Goal: Transaction & Acquisition: Purchase product/service

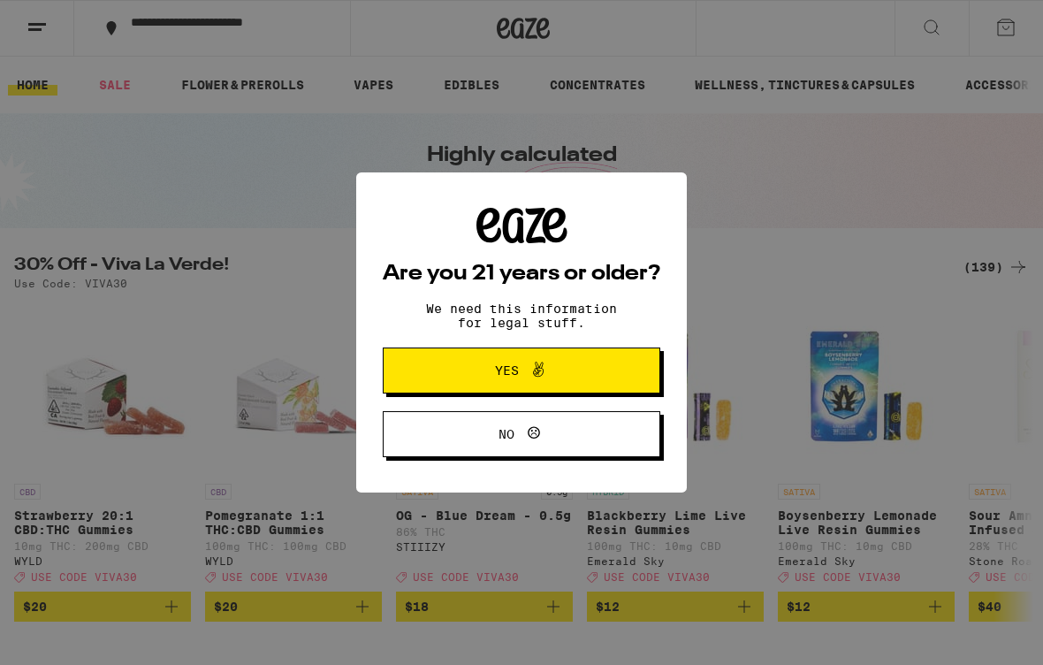
click at [620, 369] on button "Yes" at bounding box center [522, 370] width 278 height 46
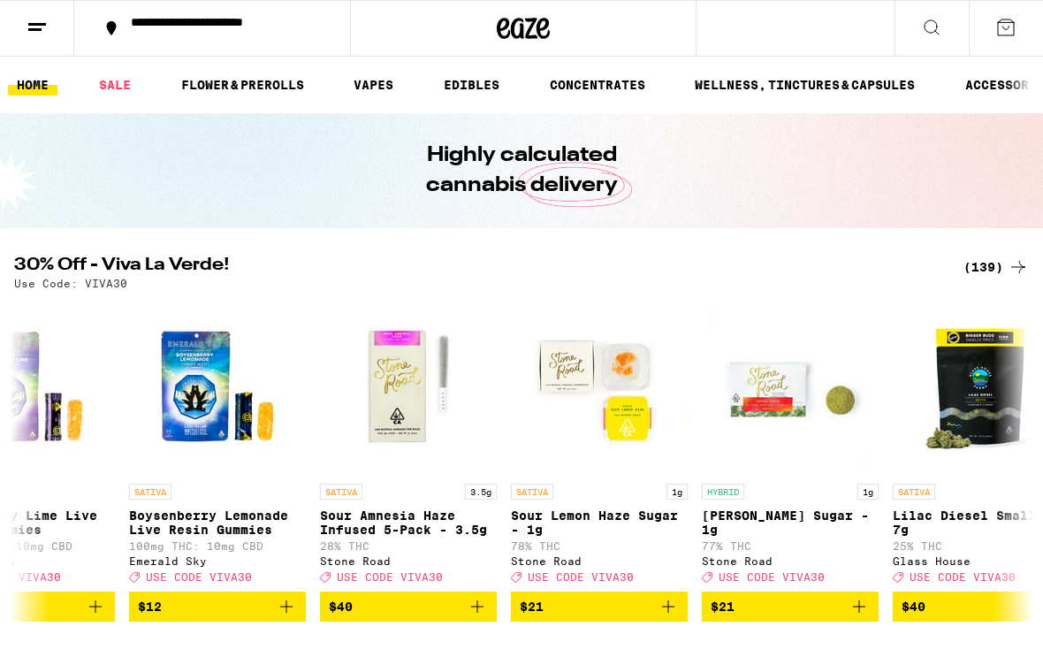
scroll to position [0, 650]
click at [471, 83] on link "EDIBLES" at bounding box center [471, 84] width 73 height 21
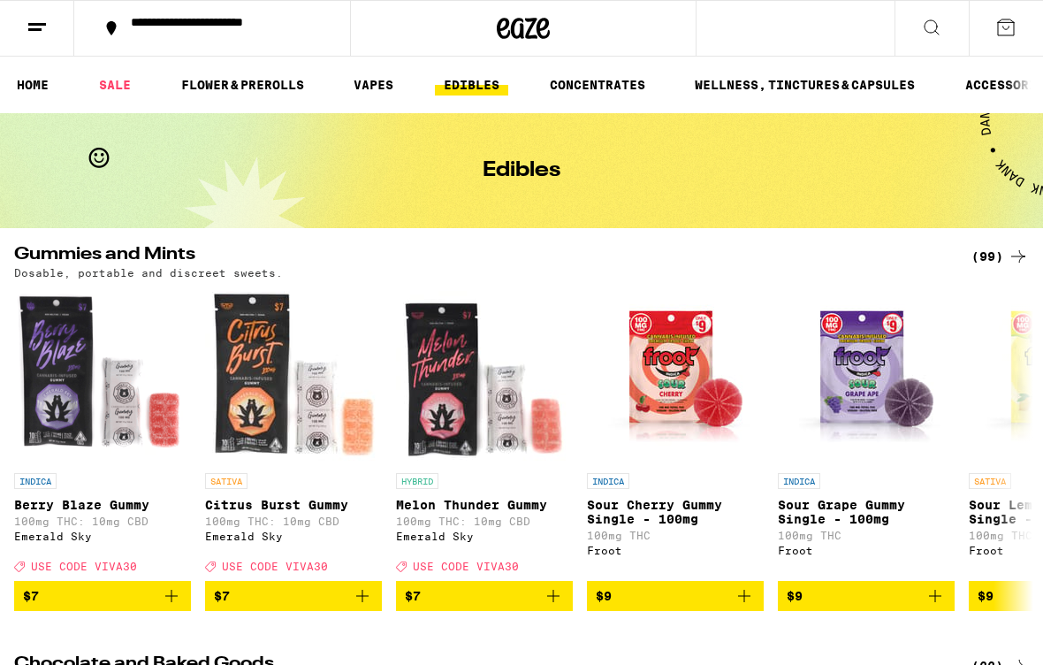
click at [937, 31] on icon at bounding box center [931, 27] width 21 height 21
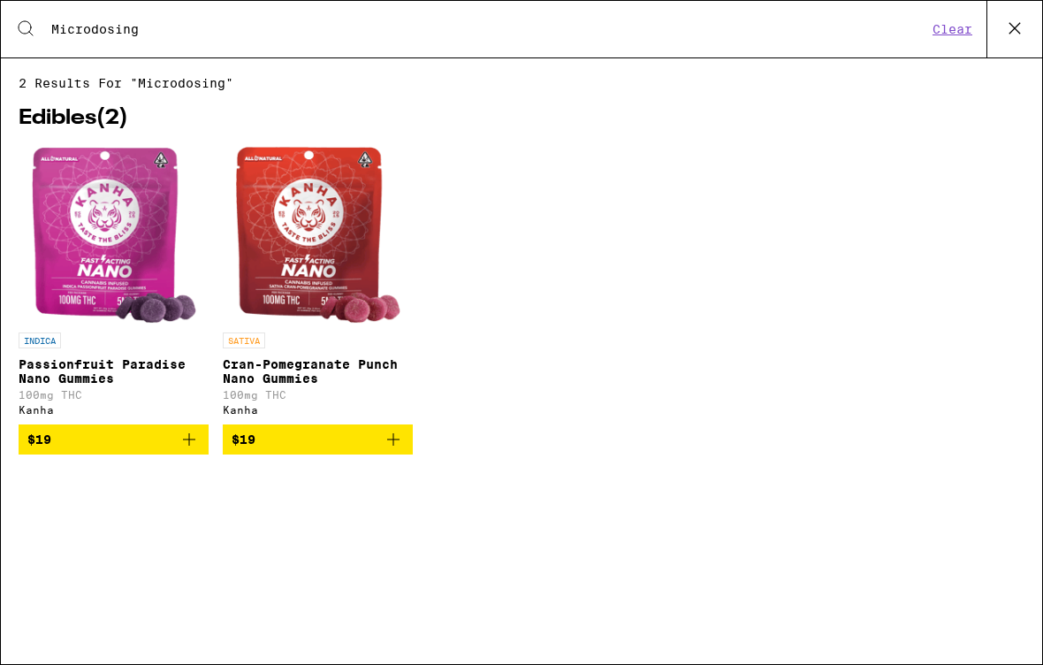
type input "Microdosing"
